Goal: Task Accomplishment & Management: Manage account settings

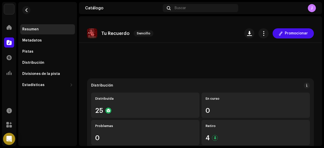
scroll to position [127, 0]
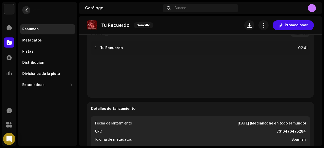
click at [25, 10] on span "button" at bounding box center [27, 10] width 4 height 4
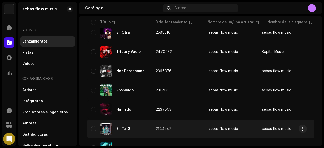
scroll to position [127, 0]
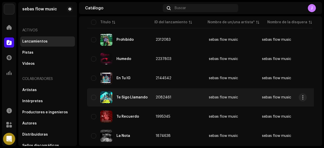
click at [119, 99] on div "Te Sigo Llamando" at bounding box center [132, 98] width 31 height 4
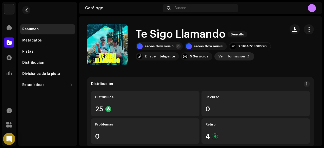
click at [223, 56] on span "Ver información" at bounding box center [232, 56] width 27 height 10
click at [279, 53] on div "Te Sigo Llamando 2082461 Metadatos Distribución Idioma de metadatos Spanish Tít…" at bounding box center [162, 74] width 324 height 148
click at [307, 31] on span "button" at bounding box center [309, 29] width 5 height 4
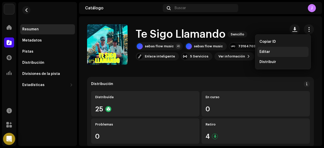
click at [267, 51] on span "Editar" at bounding box center [265, 52] width 11 height 4
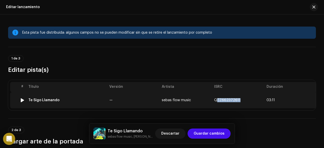
drag, startPoint x: 218, startPoint y: 101, endPoint x: 238, endPoint y: 101, distance: 20.3
click at [238, 101] on span "QZZ662372611" at bounding box center [227, 101] width 26 height 4
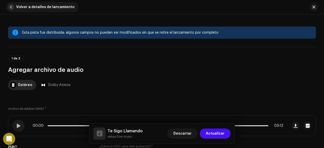
click at [12, 8] on span "button" at bounding box center [11, 7] width 6 height 6
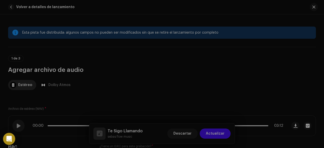
click at [240, 94] on div "Confirmar Se modificaron los campos de metadatos de la pista ¿Agregar las actua…" at bounding box center [162, 74] width 324 height 148
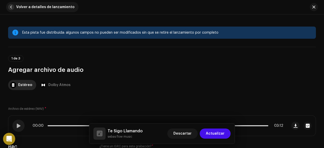
click at [11, 8] on span "button" at bounding box center [11, 7] width 6 height 6
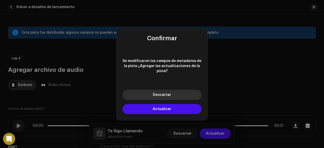
click at [171, 93] on button "Descartar" at bounding box center [162, 95] width 79 height 10
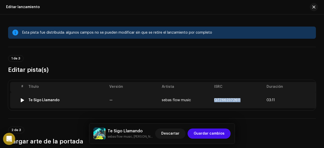
drag, startPoint x: 214, startPoint y: 100, endPoint x: 240, endPoint y: 103, distance: 26.6
click at [240, 103] on td "QZZ662372611" at bounding box center [238, 100] width 52 height 16
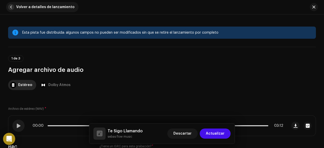
click at [11, 7] on span "button" at bounding box center [11, 7] width 6 height 6
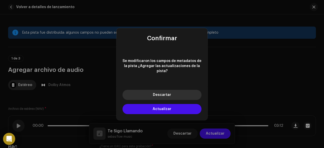
click at [164, 96] on button "Descartar" at bounding box center [162, 95] width 79 height 10
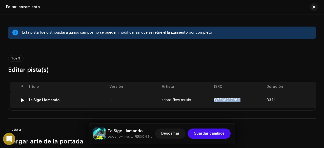
copy span "QZZ662372611"
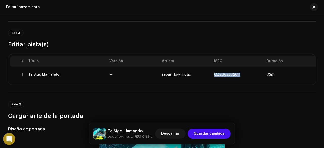
scroll to position [25, 0]
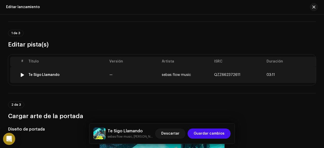
click at [51, 73] on div "Te Sigo Llamando" at bounding box center [43, 75] width 31 height 4
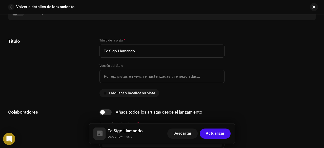
scroll to position [197, 0]
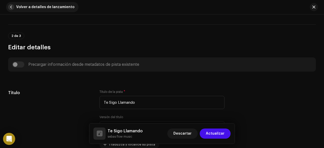
click at [13, 6] on span "button" at bounding box center [11, 7] width 6 height 6
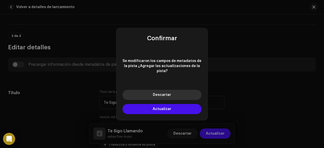
click at [172, 90] on button "Descartar" at bounding box center [162, 95] width 79 height 10
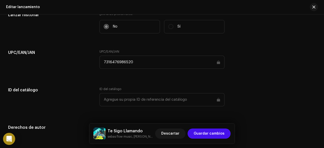
scroll to position [748, 0]
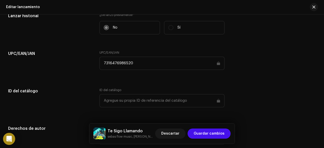
drag, startPoint x: 133, startPoint y: 60, endPoint x: 94, endPoint y: 60, distance: 39.8
click at [94, 60] on div "UPC/EAN/[PERSON_NAME] UPC/EAN/[PERSON_NAME] 7316476986520" at bounding box center [162, 63] width 308 height 25
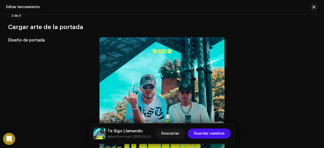
scroll to position [0, 0]
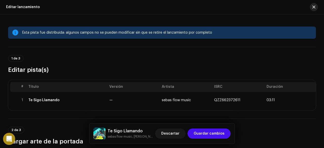
click at [315, 10] on button "button" at bounding box center [314, 7] width 8 height 8
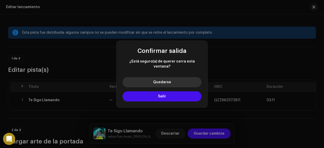
click at [175, 79] on button "Quedarse" at bounding box center [162, 82] width 79 height 10
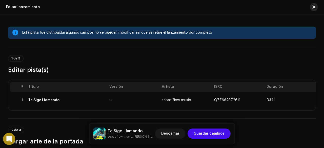
click at [315, 8] on span "button" at bounding box center [314, 7] width 3 height 4
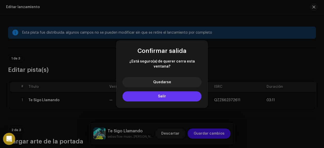
click at [192, 91] on button "Salir" at bounding box center [162, 96] width 79 height 10
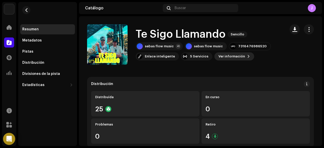
click at [233, 58] on span "Ver información" at bounding box center [232, 56] width 27 height 10
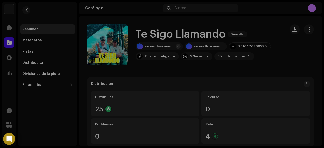
click at [247, 21] on div "Te Sigo Llamando 2082461 Metadatos Distribución Idioma de metadatos Spanish Tít…" at bounding box center [162, 74] width 324 height 148
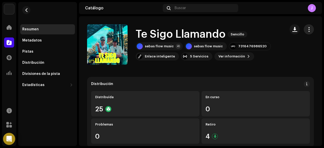
click at [307, 31] on span "button" at bounding box center [309, 29] width 5 height 4
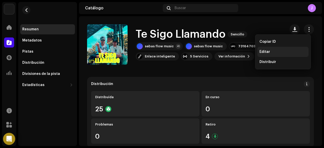
click at [287, 50] on div "Editar" at bounding box center [283, 52] width 47 height 4
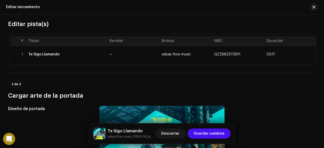
scroll to position [39, 0]
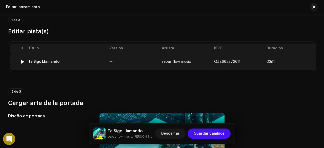
click at [166, 58] on td "sebas flow music" at bounding box center [186, 62] width 52 height 16
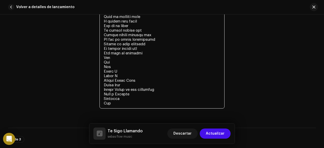
scroll to position [1390, 0]
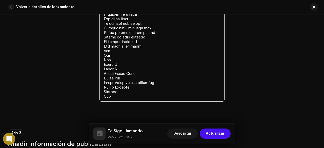
drag, startPoint x: 102, startPoint y: 62, endPoint x: 143, endPoint y: 103, distance: 57.5
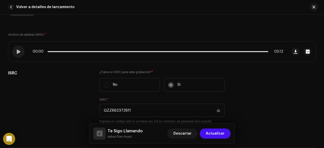
scroll to position [76, 0]
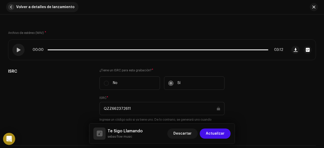
click at [10, 8] on span "button" at bounding box center [11, 7] width 6 height 6
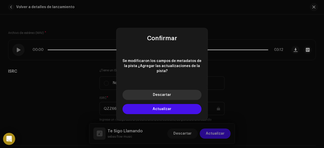
click at [164, 93] on span "Descartar" at bounding box center [162, 95] width 18 height 4
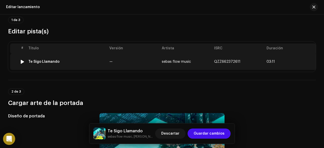
click at [230, 62] on span "QZZ662372611" at bounding box center [227, 62] width 26 height 4
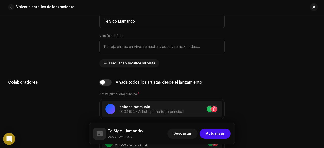
scroll to position [406, 0]
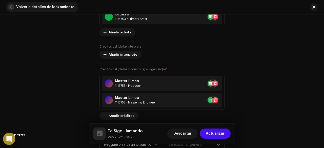
click at [14, 6] on button "Volver a detalles de lanzamiento" at bounding box center [42, 7] width 72 height 10
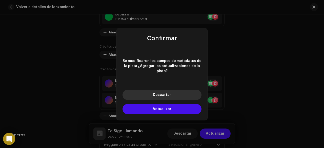
click at [160, 95] on button "Descartar" at bounding box center [162, 95] width 79 height 10
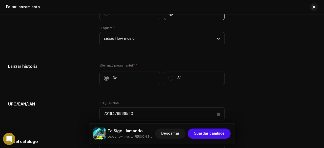
scroll to position [748, 0]
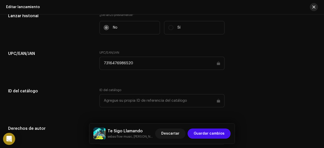
click at [312, 7] on button "button" at bounding box center [314, 7] width 8 height 8
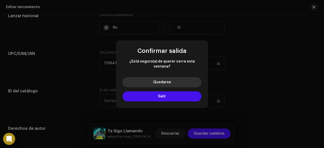
click at [170, 81] on span "Quedarse" at bounding box center [162, 83] width 18 height 4
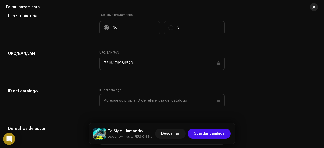
click at [315, 7] on span "button" at bounding box center [314, 7] width 3 height 4
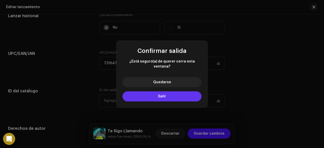
click at [179, 93] on button "Salir" at bounding box center [162, 96] width 79 height 10
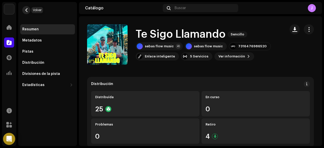
click at [28, 11] on span "button" at bounding box center [27, 10] width 4 height 4
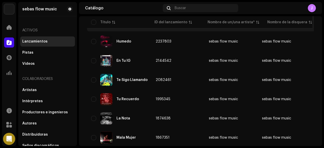
scroll to position [152, 0]
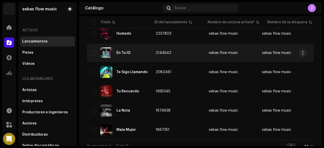
click at [127, 52] on div "En Tu IG" at bounding box center [124, 53] width 14 height 4
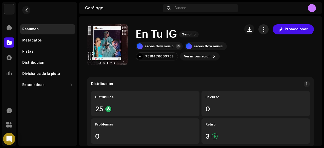
click at [262, 31] on span "button" at bounding box center [264, 29] width 5 height 4
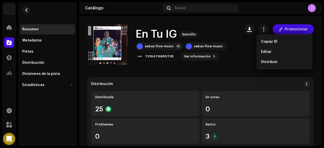
click at [235, 58] on div "En Tu IG Sencillo sebas flow music +3 sebas flow music 7316476889739 Ver inform…" at bounding box center [200, 44] width 227 height 41
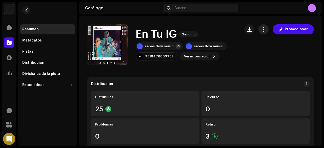
click at [259, 29] on button "button" at bounding box center [264, 29] width 10 height 10
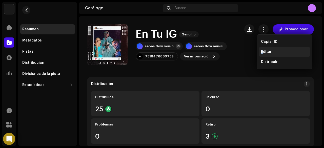
click at [262, 53] on span "Editar" at bounding box center [266, 52] width 11 height 4
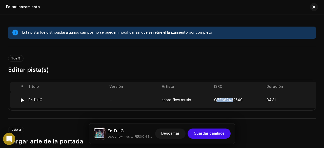
drag, startPoint x: 216, startPoint y: 100, endPoint x: 233, endPoint y: 100, distance: 16.2
click at [233, 100] on span "QZZ662432649" at bounding box center [228, 101] width 28 height 4
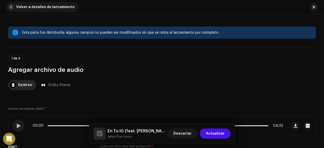
click at [14, 8] on button "Volver a detalles de lanzamiento" at bounding box center [42, 7] width 72 height 10
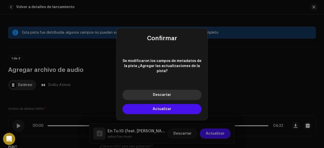
click at [173, 93] on button "Descartar" at bounding box center [162, 95] width 79 height 10
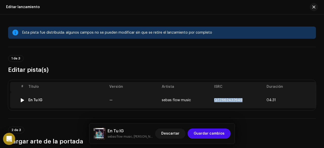
drag, startPoint x: 213, startPoint y: 100, endPoint x: 242, endPoint y: 100, distance: 28.9
click at [242, 100] on td "QZZ662432649" at bounding box center [238, 100] width 52 height 16
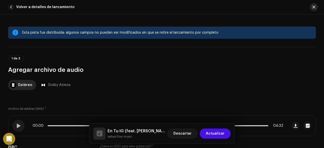
click at [314, 5] on span "button" at bounding box center [314, 7] width 3 height 4
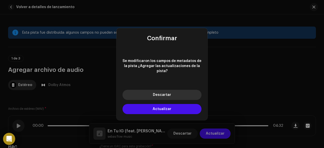
click at [185, 91] on button "Descartar" at bounding box center [162, 95] width 79 height 10
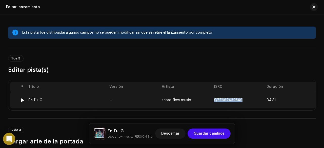
copy span "QZZ662432649"
click at [161, 101] on td "sebas flow music" at bounding box center [186, 100] width 52 height 16
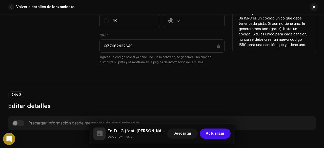
scroll to position [51, 0]
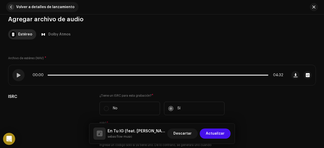
click at [13, 9] on button "Volver a detalles de lanzamiento" at bounding box center [42, 7] width 72 height 10
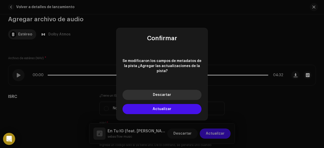
click at [151, 97] on button "Descartar" at bounding box center [162, 95] width 79 height 10
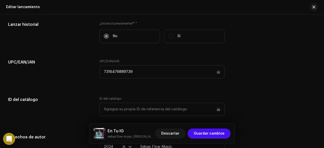
scroll to position [836, 0]
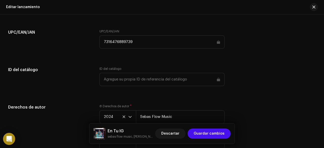
drag, startPoint x: 103, startPoint y: 40, endPoint x: 131, endPoint y: 39, distance: 27.1
click at [133, 39] on input "7316476889739" at bounding box center [162, 41] width 125 height 13
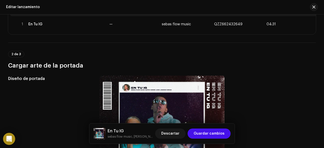
scroll to position [0, 0]
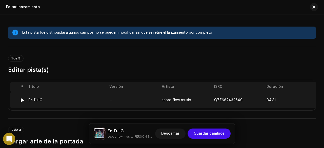
click at [121, 99] on td "—" at bounding box center [133, 100] width 52 height 16
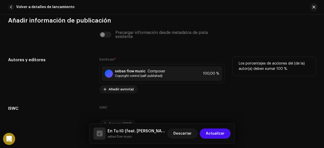
scroll to position [1909, 0]
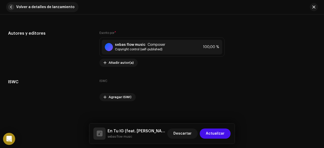
click at [11, 6] on span "button" at bounding box center [11, 7] width 6 height 6
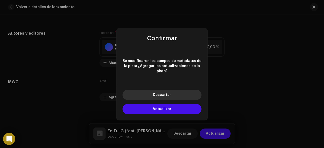
click at [164, 95] on button "Descartar" at bounding box center [162, 95] width 79 height 10
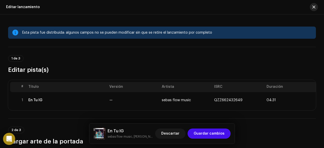
click at [313, 9] on button "button" at bounding box center [314, 7] width 8 height 8
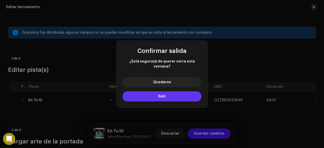
click at [162, 95] on span "Salir" at bounding box center [162, 97] width 8 height 4
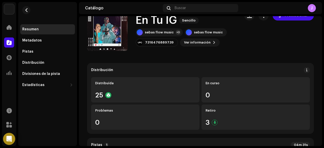
scroll to position [25, 0]
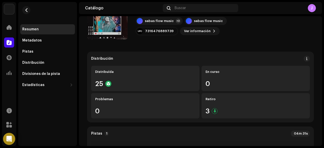
click at [107, 27] on re-a-cover at bounding box center [107, 19] width 41 height 41
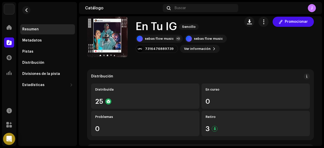
scroll to position [0, 0]
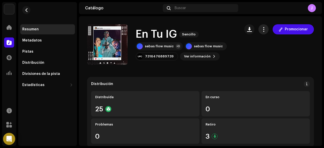
click at [262, 29] on span "button" at bounding box center [264, 29] width 5 height 4
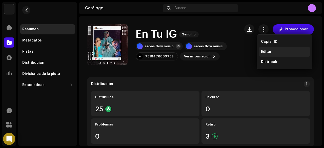
click at [264, 51] on span "Editar" at bounding box center [266, 52] width 11 height 4
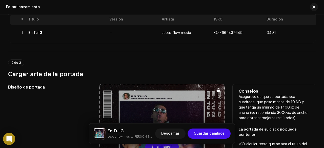
scroll to position [29, 0]
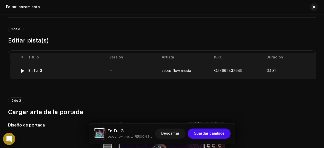
click at [156, 72] on td "—" at bounding box center [133, 71] width 52 height 16
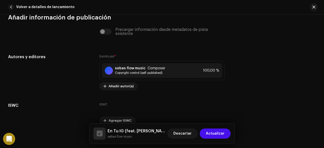
scroll to position [1789, 0]
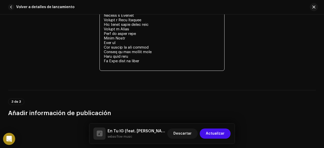
drag, startPoint x: 102, startPoint y: 46, endPoint x: 144, endPoint y: 70, distance: 48.2
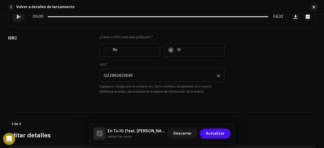
scroll to position [0, 0]
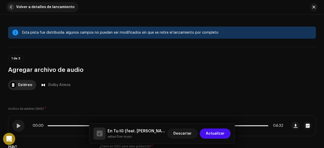
click at [14, 7] on button "Volver a detalles de lanzamiento" at bounding box center [42, 7] width 72 height 10
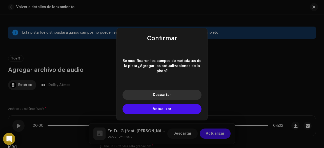
click at [166, 96] on button "Descartar" at bounding box center [162, 95] width 79 height 10
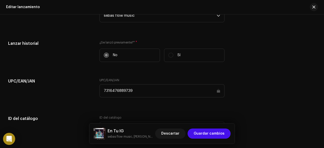
scroll to position [815, 0]
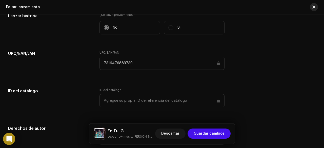
click at [316, 8] on button "button" at bounding box center [314, 7] width 8 height 8
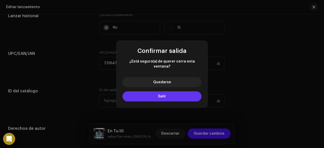
click at [167, 95] on button "Salir" at bounding box center [162, 96] width 79 height 10
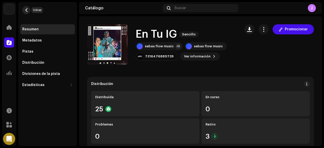
click at [27, 8] on span "button" at bounding box center [27, 10] width 4 height 4
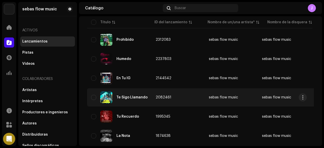
scroll to position [101, 0]
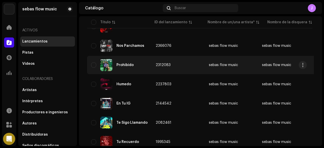
click at [130, 67] on div "Prohibido" at bounding box center [125, 65] width 17 height 4
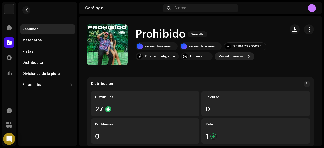
click at [241, 56] on span "Ver información" at bounding box center [232, 56] width 27 height 10
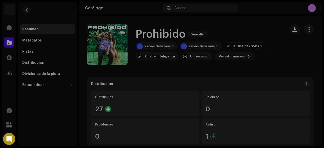
click at [265, 26] on div "Prohibido 2312083 Metadatos Distribución Idioma de metadatos Spanish ([GEOGRAPH…" at bounding box center [162, 74] width 324 height 148
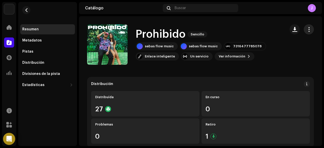
click at [307, 31] on span "button" at bounding box center [309, 29] width 5 height 4
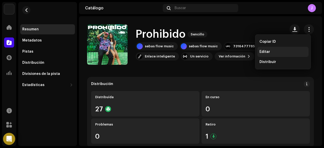
click at [266, 50] on span "Editar" at bounding box center [265, 52] width 11 height 4
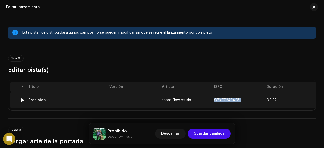
drag, startPoint x: 215, startPoint y: 99, endPoint x: 242, endPoint y: 100, distance: 27.4
click at [242, 100] on td "QZYFZ2434251" at bounding box center [238, 100] width 52 height 16
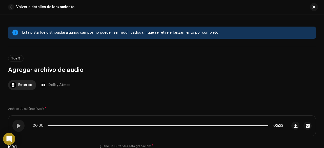
click at [314, 7] on span "button" at bounding box center [314, 7] width 3 height 4
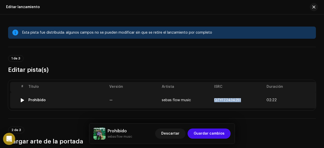
copy span "QZYFZ2434251"
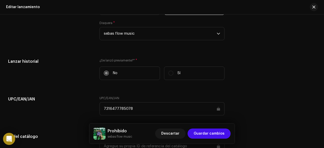
scroll to position [735, 0]
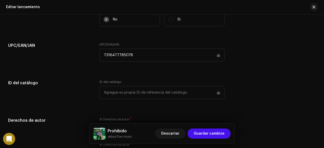
drag, startPoint x: 103, startPoint y: 52, endPoint x: 134, endPoint y: 55, distance: 30.3
click at [134, 55] on input "7316477785078" at bounding box center [162, 55] width 125 height 13
click at [313, 6] on button "button" at bounding box center [314, 7] width 8 height 8
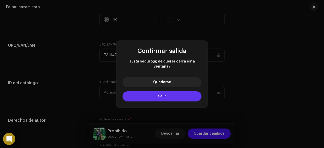
click at [176, 93] on button "Salir" at bounding box center [162, 96] width 79 height 10
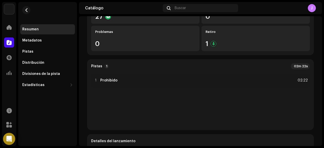
scroll to position [177, 0]
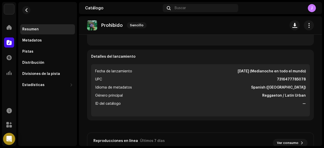
click at [220, 89] on li "Idioma de metadatos Spanish ([GEOGRAPHIC_DATA])" at bounding box center [200, 88] width 211 height 6
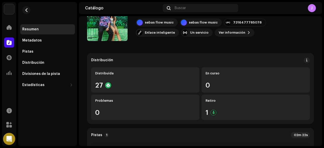
scroll to position [0, 0]
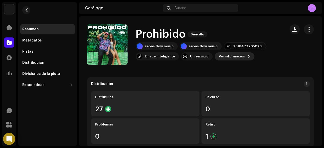
click at [237, 56] on span "Ver información" at bounding box center [232, 56] width 27 height 10
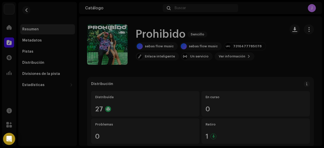
click at [282, 30] on div "Prohibido 2312083 Metadatos Distribución Idioma de metadatos Spanish ([GEOGRAPH…" at bounding box center [162, 74] width 324 height 148
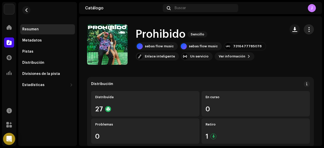
click at [307, 28] on span "button" at bounding box center [309, 29] width 5 height 4
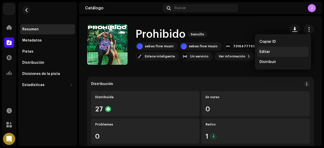
click at [280, 50] on div "Editar" at bounding box center [283, 52] width 47 height 4
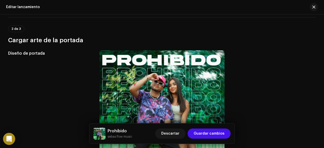
scroll to position [25, 0]
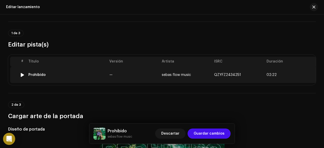
click at [208, 74] on td "sebas flow music" at bounding box center [186, 75] width 52 height 16
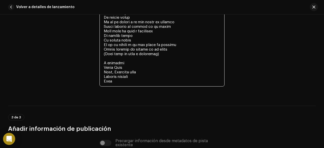
scroll to position [1305, 0]
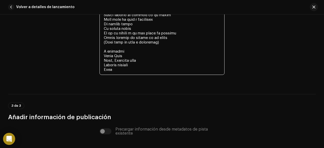
drag, startPoint x: 104, startPoint y: 103, endPoint x: 121, endPoint y: 68, distance: 38.3
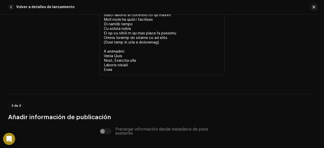
scroll to position [1429, 0]
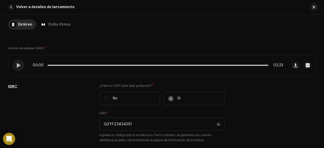
scroll to position [76, 0]
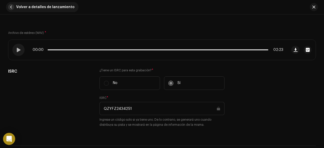
click at [14, 6] on button "Volver a detalles de lanzamiento" at bounding box center [42, 7] width 72 height 10
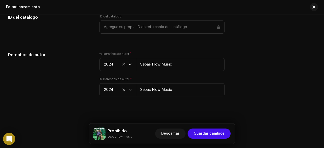
scroll to position [803, 0]
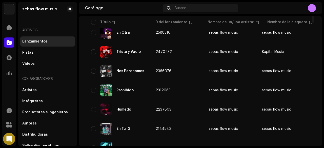
scroll to position [127, 0]
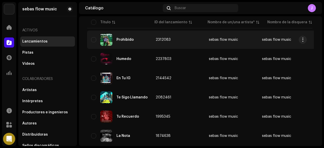
click at [128, 41] on div "Prohibido" at bounding box center [125, 40] width 17 height 4
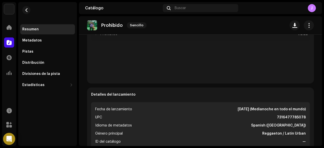
scroll to position [152, 0]
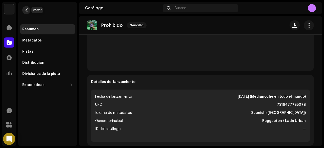
click at [25, 9] on span "button" at bounding box center [27, 10] width 4 height 4
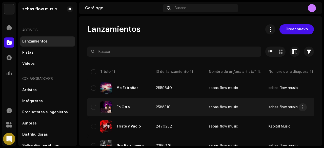
scroll to position [51, 0]
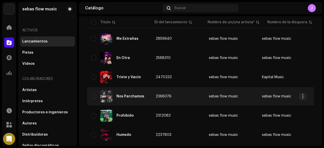
click at [121, 97] on div "Nos Parchamos" at bounding box center [131, 97] width 28 height 4
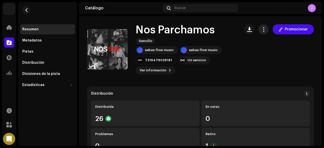
click at [262, 33] on button "button" at bounding box center [264, 29] width 10 height 10
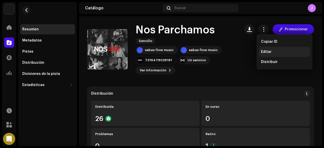
click at [277, 54] on div "Editar" at bounding box center [284, 52] width 51 height 10
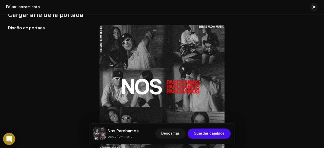
scroll to position [51, 0]
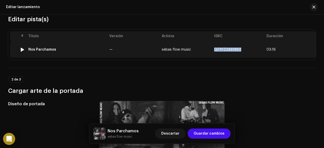
drag, startPoint x: 215, startPoint y: 49, endPoint x: 241, endPoint y: 47, distance: 25.4
click at [241, 47] on td "QZYFZ2461862" at bounding box center [238, 50] width 52 height 16
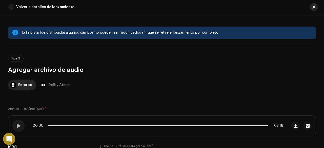
click at [312, 7] on button "button" at bounding box center [314, 7] width 8 height 8
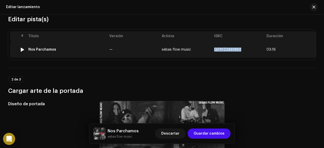
copy span "QZYFZ2461862"
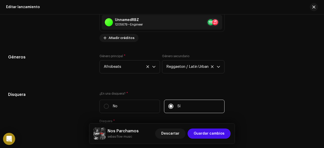
scroll to position [684, 0]
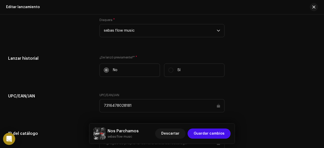
drag, startPoint x: 132, startPoint y: 104, endPoint x: 96, endPoint y: 106, distance: 36.0
click at [96, 106] on div "UPC/EAN/[PERSON_NAME] UPC/EAN/[PERSON_NAME] 7316478028181" at bounding box center [162, 105] width 308 height 25
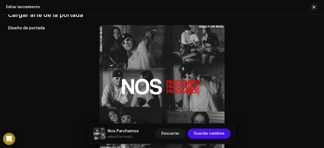
scroll to position [0, 0]
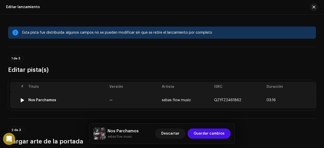
click at [198, 103] on td "sebas flow music" at bounding box center [186, 100] width 52 height 16
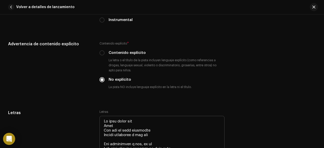
scroll to position [980, 0]
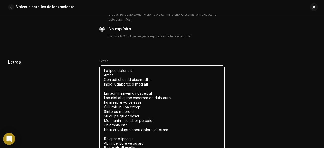
drag, startPoint x: 104, startPoint y: 69, endPoint x: 140, endPoint y: 92, distance: 42.4
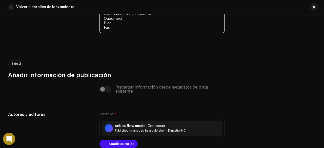
scroll to position [1509, 0]
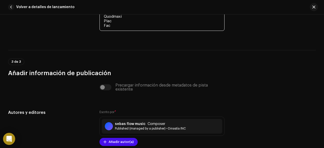
drag, startPoint x: 102, startPoint y: 70, endPoint x: 113, endPoint y: 27, distance: 44.8
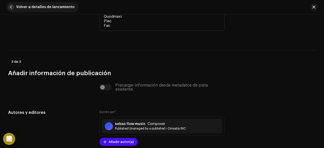
click at [15, 9] on button "Volver a detalles de lanzamiento" at bounding box center [42, 7] width 72 height 10
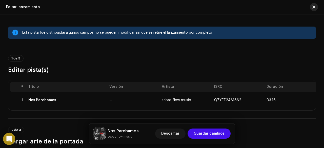
click at [314, 6] on span "button" at bounding box center [314, 7] width 3 height 4
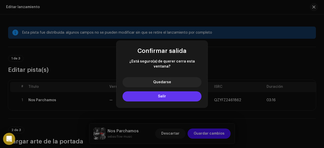
click at [172, 91] on button "Salir" at bounding box center [162, 96] width 79 height 10
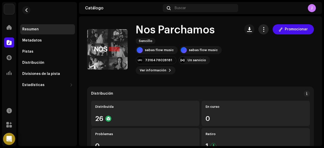
click at [265, 29] on button "button" at bounding box center [264, 29] width 10 height 10
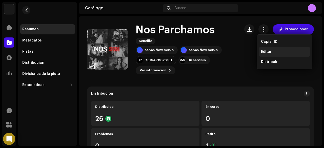
click at [266, 53] on span "Editar" at bounding box center [266, 52] width 11 height 4
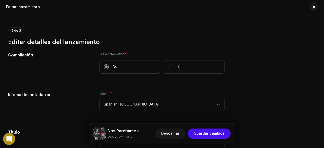
scroll to position [220, 0]
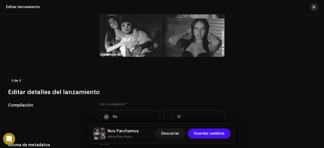
click at [314, 6] on span "button" at bounding box center [314, 7] width 3 height 4
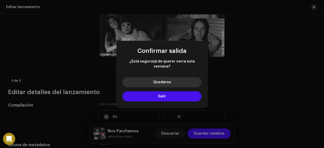
click at [145, 81] on button "Quedarse" at bounding box center [162, 82] width 79 height 10
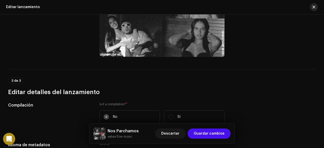
click at [316, 8] on button "button" at bounding box center [314, 7] width 8 height 8
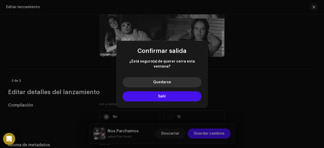
click at [154, 81] on span "Quedarse" at bounding box center [162, 83] width 18 height 4
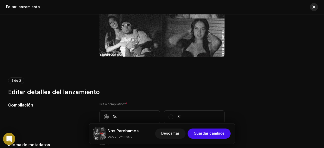
click at [312, 8] on button "button" at bounding box center [314, 7] width 8 height 8
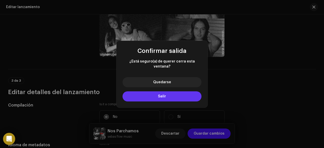
click at [182, 93] on button "Salir" at bounding box center [162, 96] width 79 height 10
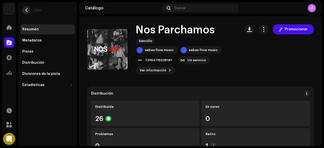
click at [27, 9] on span "button" at bounding box center [27, 10] width 4 height 4
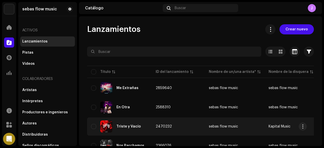
click at [129, 131] on div "Triste y Vacío" at bounding box center [119, 127] width 57 height 12
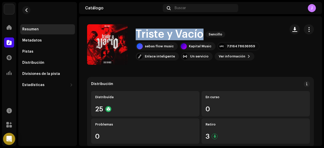
drag, startPoint x: 136, startPoint y: 34, endPoint x: 205, endPoint y: 38, distance: 68.8
click at [205, 38] on div "Triste y [PERSON_NAME]" at bounding box center [209, 35] width 146 height 12
copy div "Triste y [PERSON_NAME]"
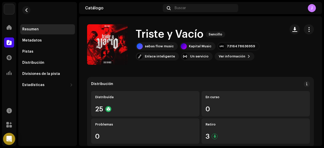
click at [307, 30] on span "button" at bounding box center [309, 29] width 5 height 4
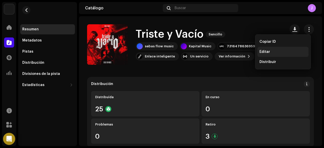
click at [268, 49] on div "Editar" at bounding box center [283, 52] width 51 height 10
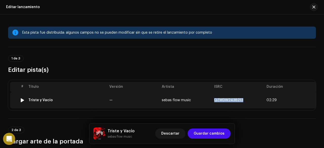
drag, startPoint x: 216, startPoint y: 100, endPoint x: 244, endPoint y: 101, distance: 28.4
click at [244, 101] on td "QZWDW2438213" at bounding box center [238, 100] width 52 height 16
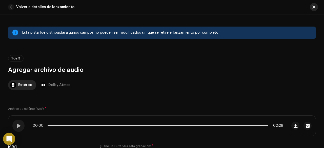
click at [315, 7] on span "button" at bounding box center [314, 7] width 3 height 4
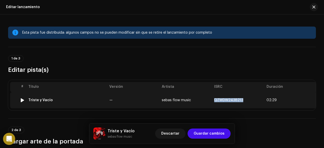
copy span "QZWDW2438213"
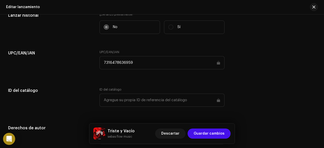
scroll to position [727, 0]
drag, startPoint x: 132, startPoint y: 60, endPoint x: 99, endPoint y: 59, distance: 32.7
click at [99, 59] on div "UPC/EAN/[PERSON_NAME] UPC/EAN/[PERSON_NAME] 7316478636959" at bounding box center [162, 63] width 308 height 25
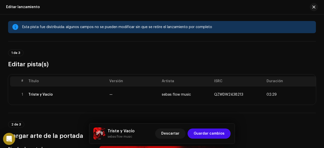
scroll to position [0, 0]
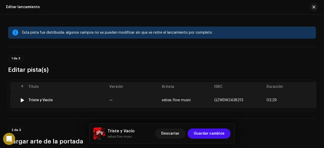
click at [211, 102] on td "sebas flow music" at bounding box center [186, 100] width 52 height 16
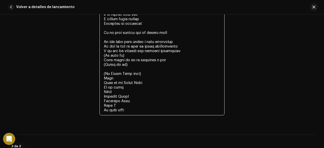
scroll to position [1270, 0]
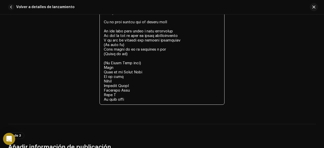
drag, startPoint x: 104, startPoint y: 34, endPoint x: 149, endPoint y: 104, distance: 82.8
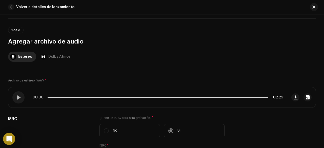
scroll to position [130, 0]
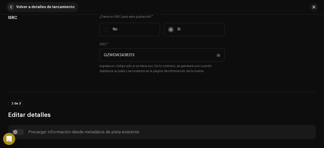
click at [13, 10] on button "Volver a detalles de lanzamiento" at bounding box center [42, 7] width 72 height 10
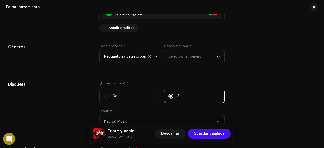
scroll to position [575, 0]
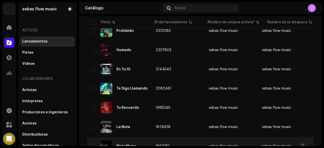
scroll to position [160, 0]
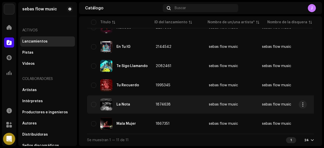
click at [115, 105] on div "La Nota" at bounding box center [119, 105] width 57 height 12
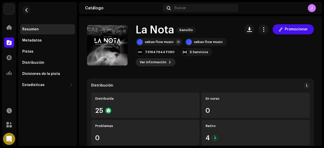
click at [169, 64] on span at bounding box center [170, 62] width 3 height 4
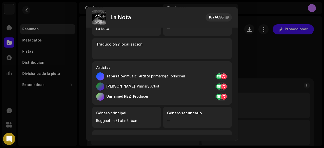
scroll to position [76, 0]
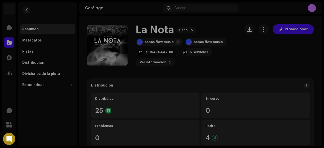
click at [67, 16] on div "La Nota 1874638 Metadatos Distribución Idioma de metadatos Spanish Título del l…" at bounding box center [162, 74] width 324 height 148
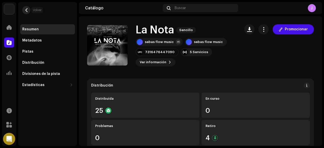
click at [24, 11] on button "button" at bounding box center [26, 10] width 8 height 8
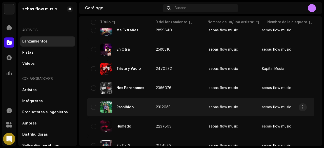
scroll to position [76, 0]
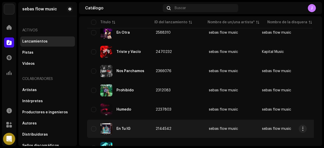
click at [122, 126] on div "En Tu IG" at bounding box center [119, 129] width 57 height 12
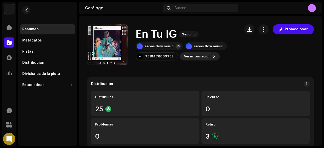
click at [184, 57] on span "Ver información" at bounding box center [197, 56] width 27 height 10
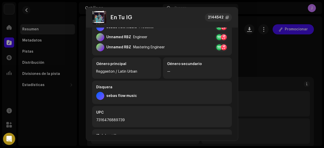
scroll to position [177, 0]
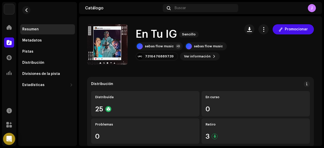
click at [28, 10] on div "En Tu IG 2144542 Metadatos Distribución Idioma de metadatos Spanish ([GEOGRAPHI…" at bounding box center [162, 74] width 324 height 148
click at [28, 10] on span "button" at bounding box center [27, 10] width 4 height 4
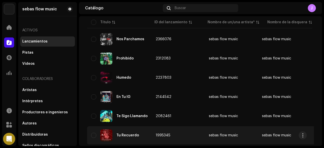
scroll to position [127, 0]
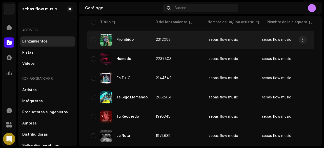
click at [115, 41] on div "Prohibido" at bounding box center [119, 40] width 57 height 12
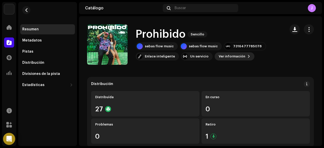
click at [232, 56] on span "Ver información" at bounding box center [232, 56] width 27 height 10
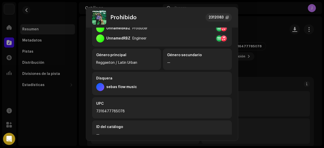
scroll to position [99, 0]
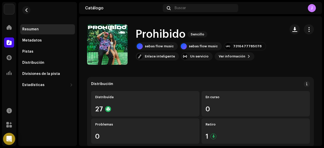
click at [27, 11] on div "Prohibido 2312083 Metadatos Distribución Idioma de metadatos Spanish ([GEOGRAPH…" at bounding box center [162, 74] width 324 height 148
click at [28, 11] on span "button" at bounding box center [27, 10] width 4 height 4
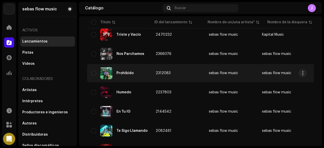
scroll to position [101, 0]
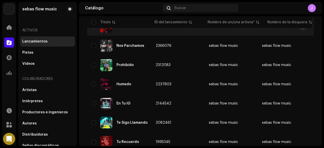
click at [124, 30] on div "Triste y Vacío" at bounding box center [119, 27] width 57 height 12
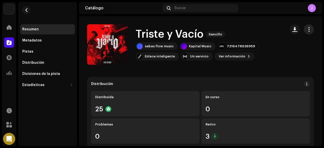
click at [307, 30] on span "button" at bounding box center [309, 29] width 5 height 4
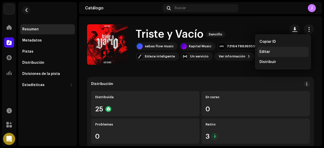
click at [275, 50] on div "Editar" at bounding box center [283, 52] width 47 height 4
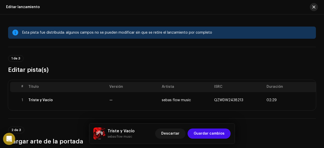
click at [316, 10] on button "button" at bounding box center [314, 7] width 8 height 8
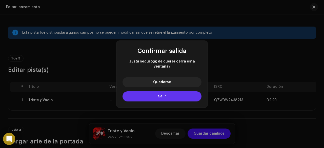
click at [166, 95] on span "Salir" at bounding box center [162, 97] width 8 height 4
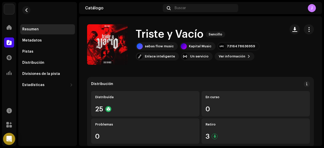
click at [28, 14] on re-m-nav-back at bounding box center [26, 13] width 12 height 22
click at [29, 12] on button "button" at bounding box center [26, 10] width 8 height 8
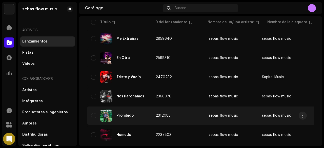
click at [130, 115] on div "Prohibido" at bounding box center [125, 116] width 17 height 4
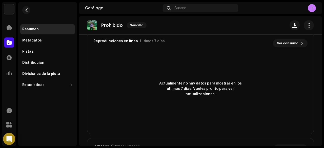
scroll to position [176, 0]
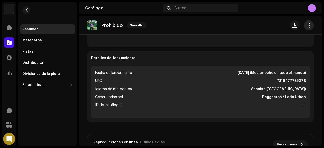
click at [307, 27] on span "button" at bounding box center [309, 25] width 5 height 4
